Goal: Information Seeking & Learning: Learn about a topic

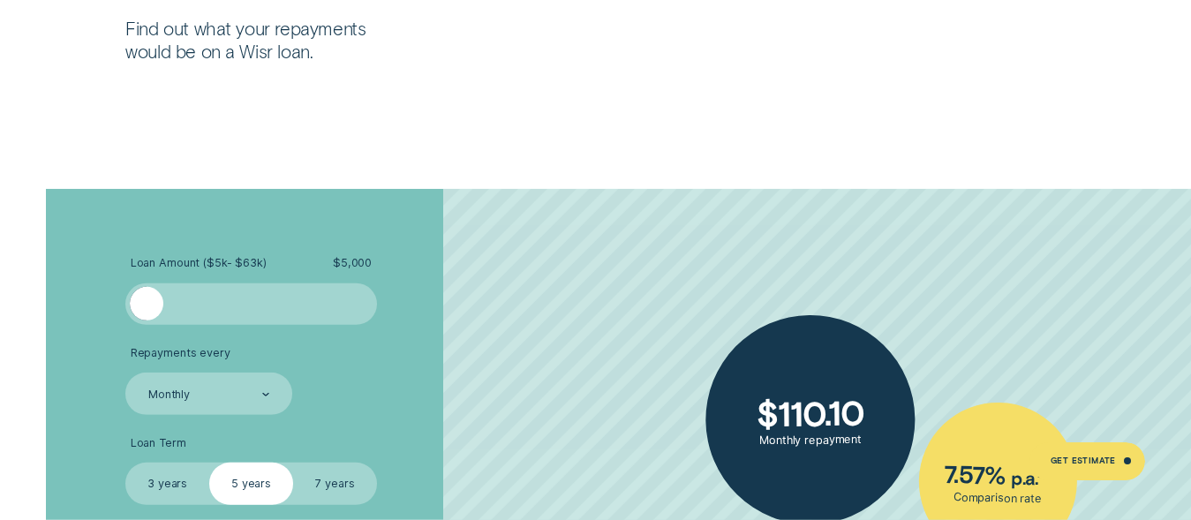
scroll to position [2891, 0]
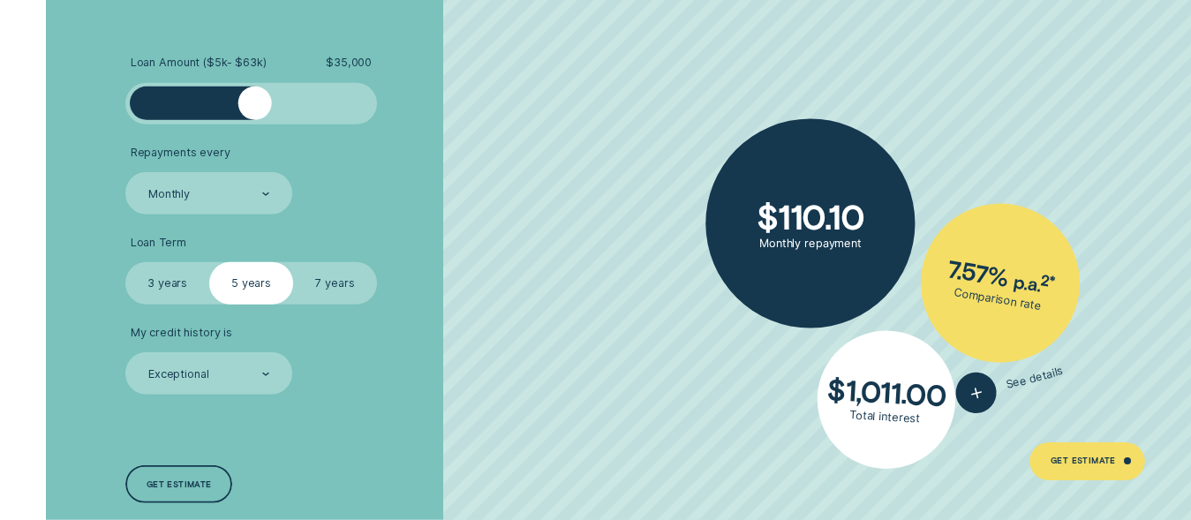
click at [253, 100] on div at bounding box center [251, 104] width 209 height 34
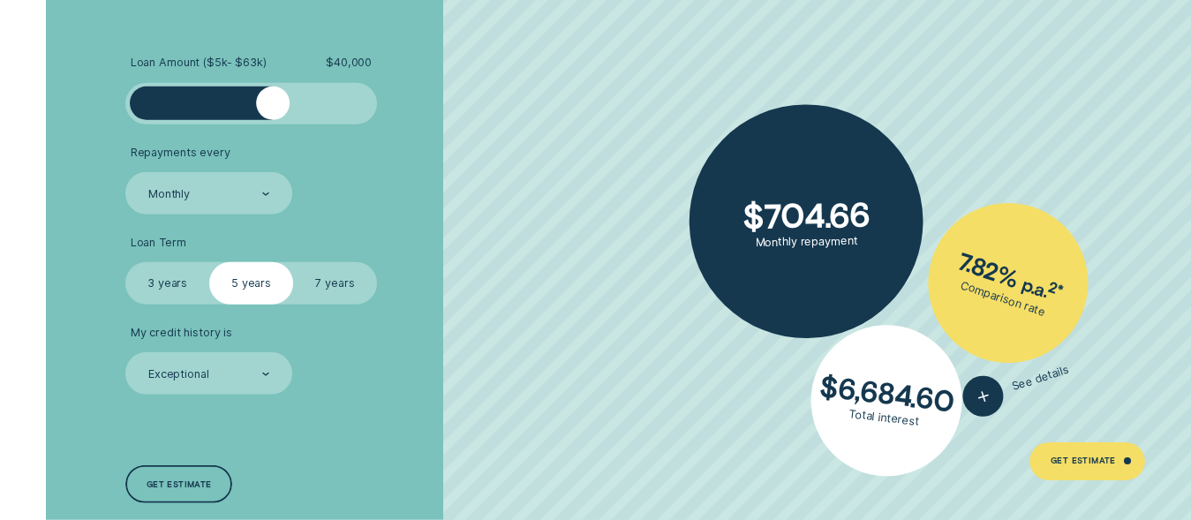
click at [273, 102] on div at bounding box center [251, 104] width 209 height 34
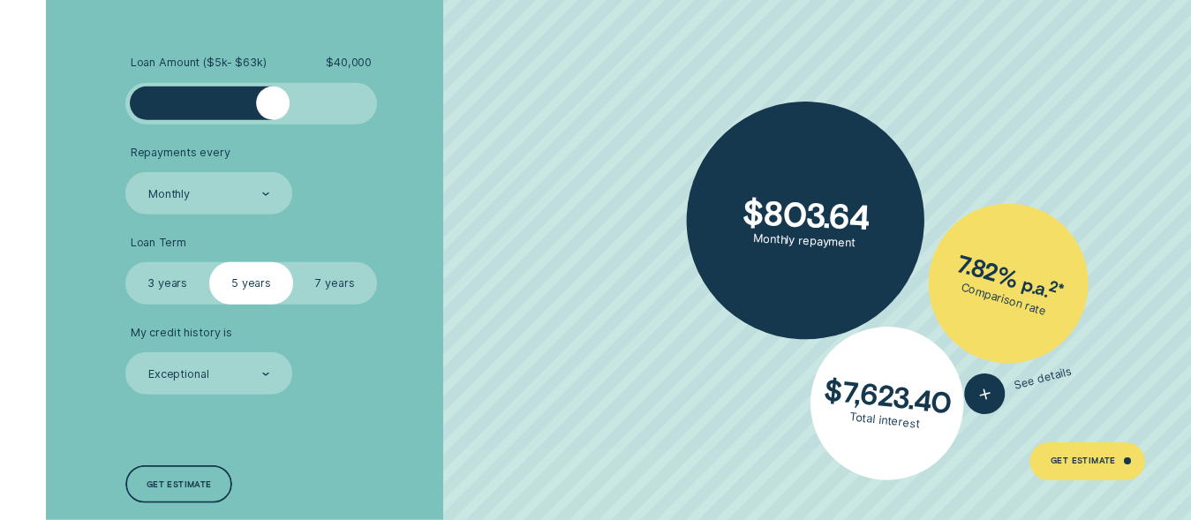
click at [334, 281] on label "7 years" at bounding box center [335, 283] width 84 height 42
click at [293, 262] on input "7 years" at bounding box center [293, 262] width 0 height 0
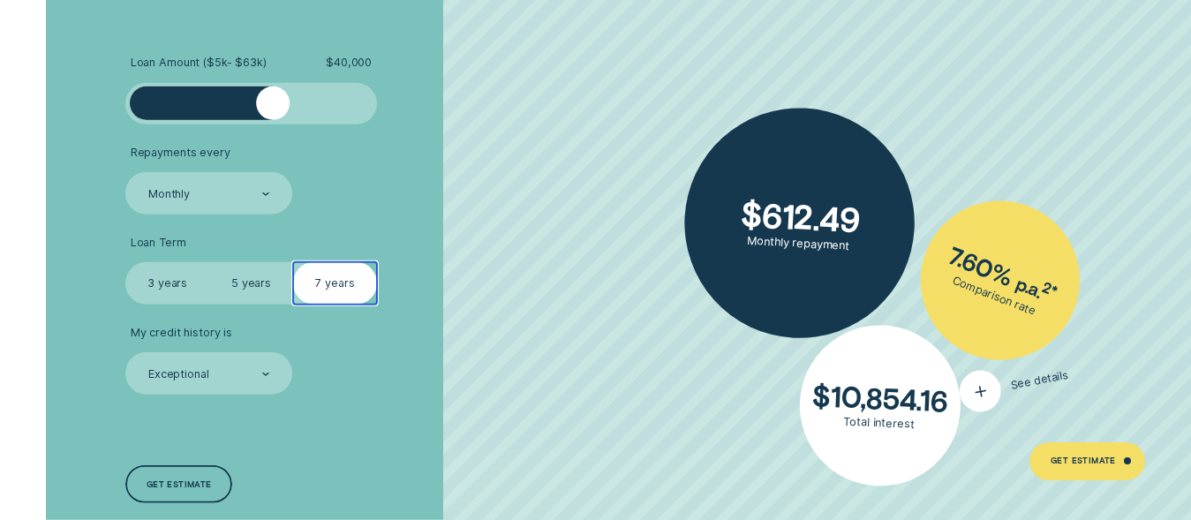
click at [990, 381] on div "button" at bounding box center [980, 391] width 49 height 49
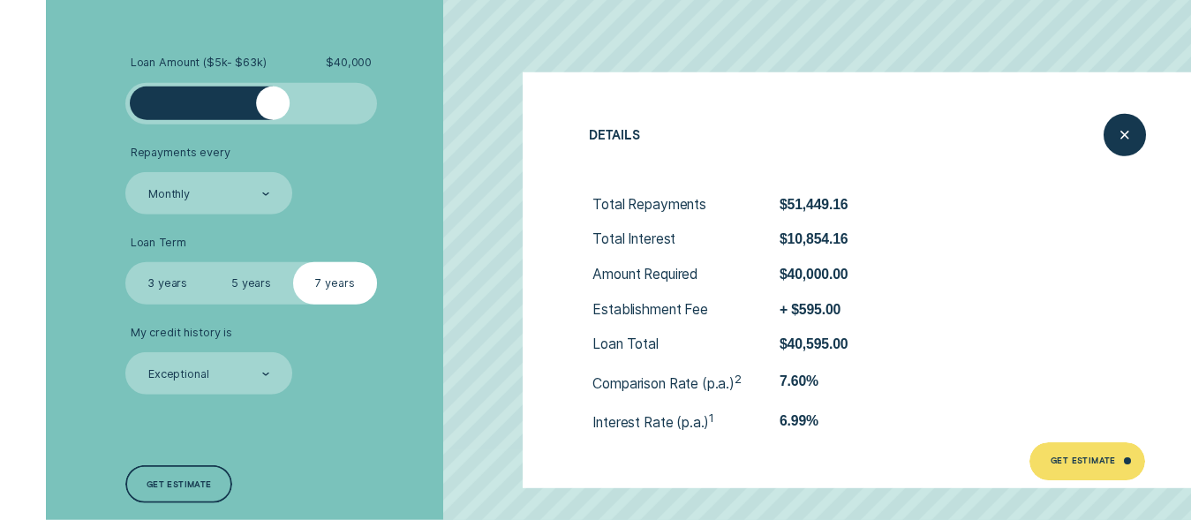
click at [246, 281] on label "5 years" at bounding box center [251, 283] width 84 height 42
click at [209, 262] on input "5 years" at bounding box center [209, 262] width 0 height 0
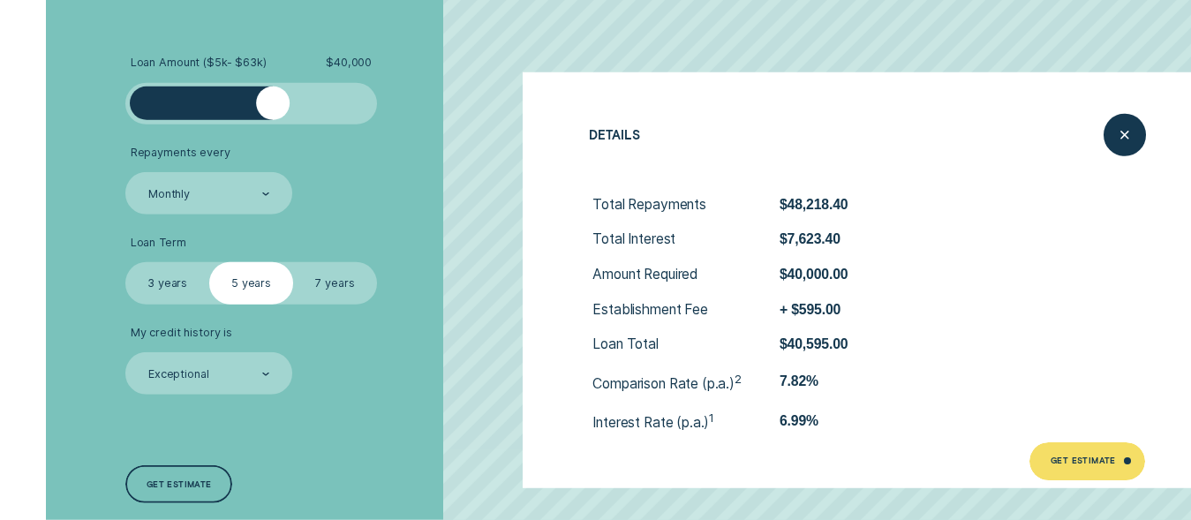
click at [170, 279] on label "3 years" at bounding box center [167, 283] width 84 height 42
click at [125, 262] on input "3 years" at bounding box center [125, 262] width 0 height 0
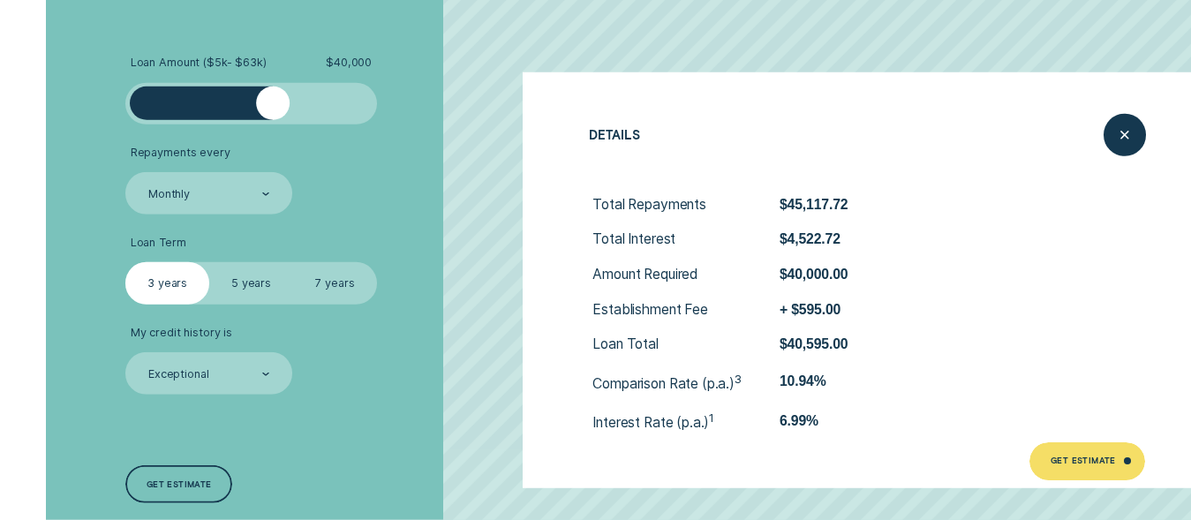
click at [332, 280] on label "7 years" at bounding box center [335, 283] width 84 height 42
click at [293, 262] on input "7 years" at bounding box center [293, 262] width 0 height 0
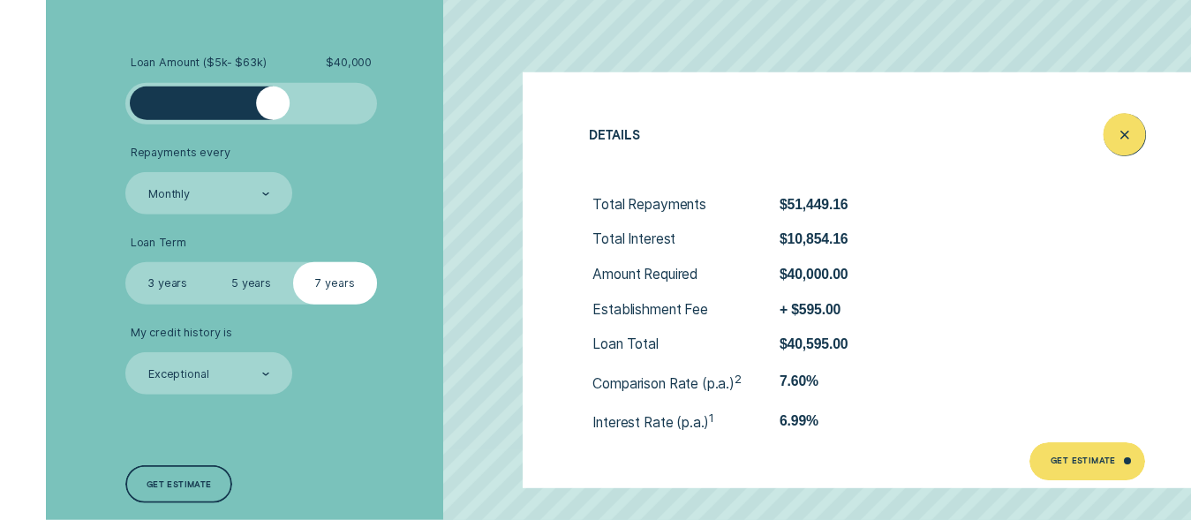
click at [1125, 136] on line "Close loan details" at bounding box center [1125, 135] width 7 height 7
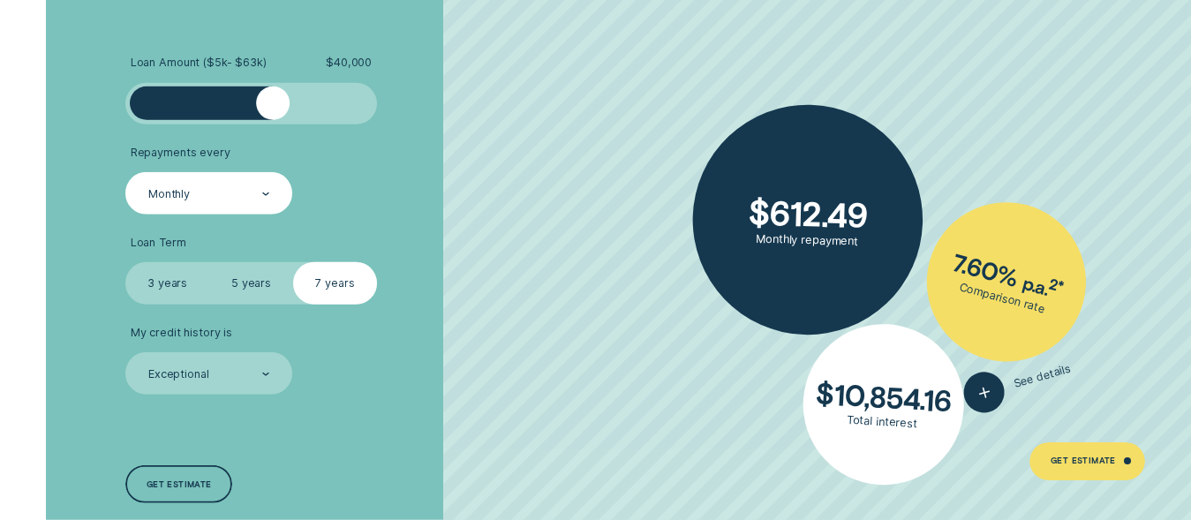
click at [276, 189] on div "Monthly" at bounding box center [208, 193] width 167 height 42
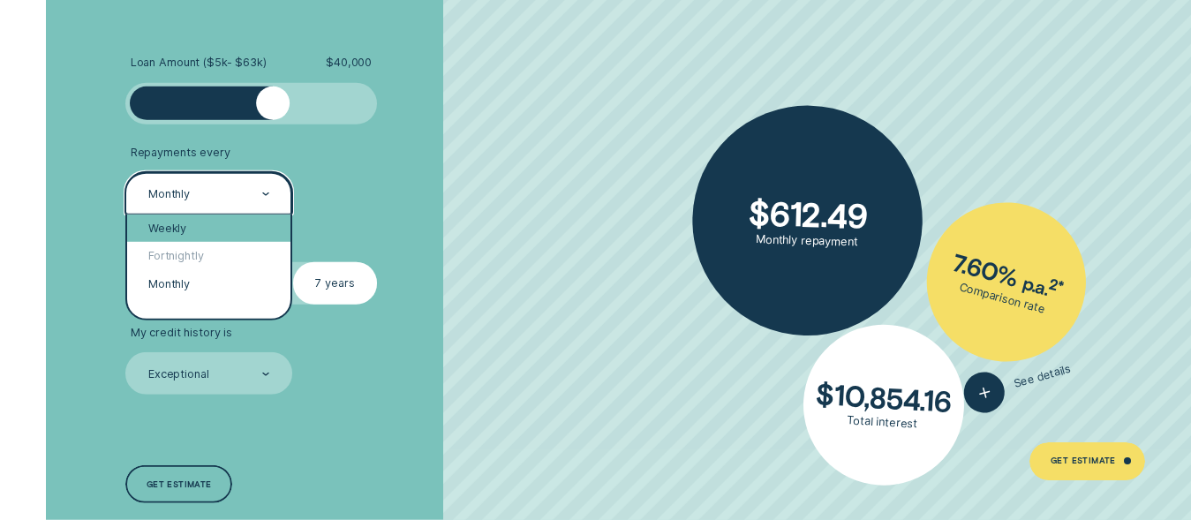
click at [220, 226] on div "Weekly" at bounding box center [208, 229] width 163 height 28
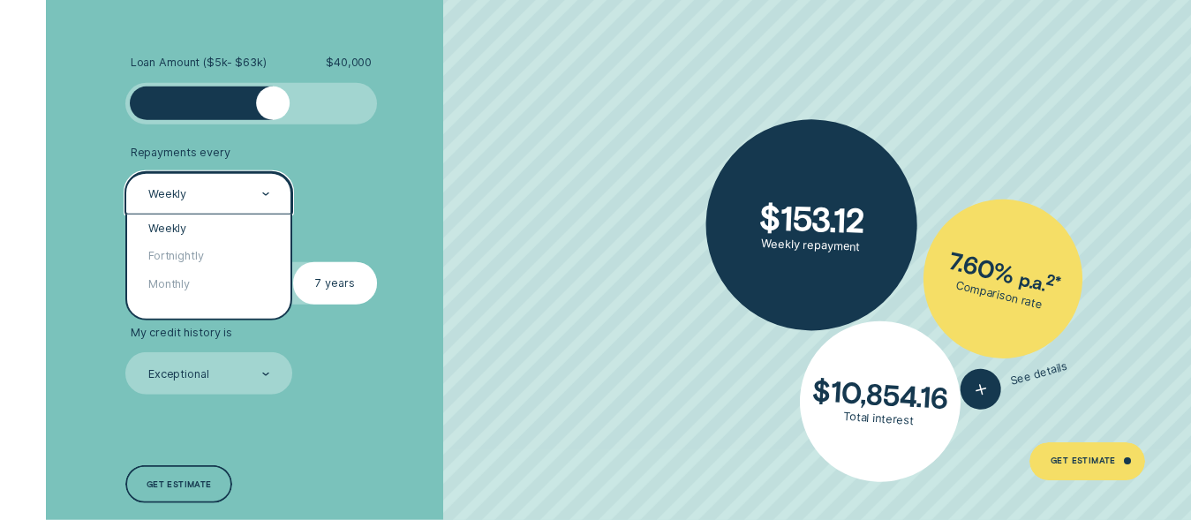
click at [261, 197] on div "Weekly" at bounding box center [209, 194] width 124 height 16
click at [222, 255] on div "Fortnightly" at bounding box center [208, 256] width 163 height 28
